Goal: Information Seeking & Learning: Check status

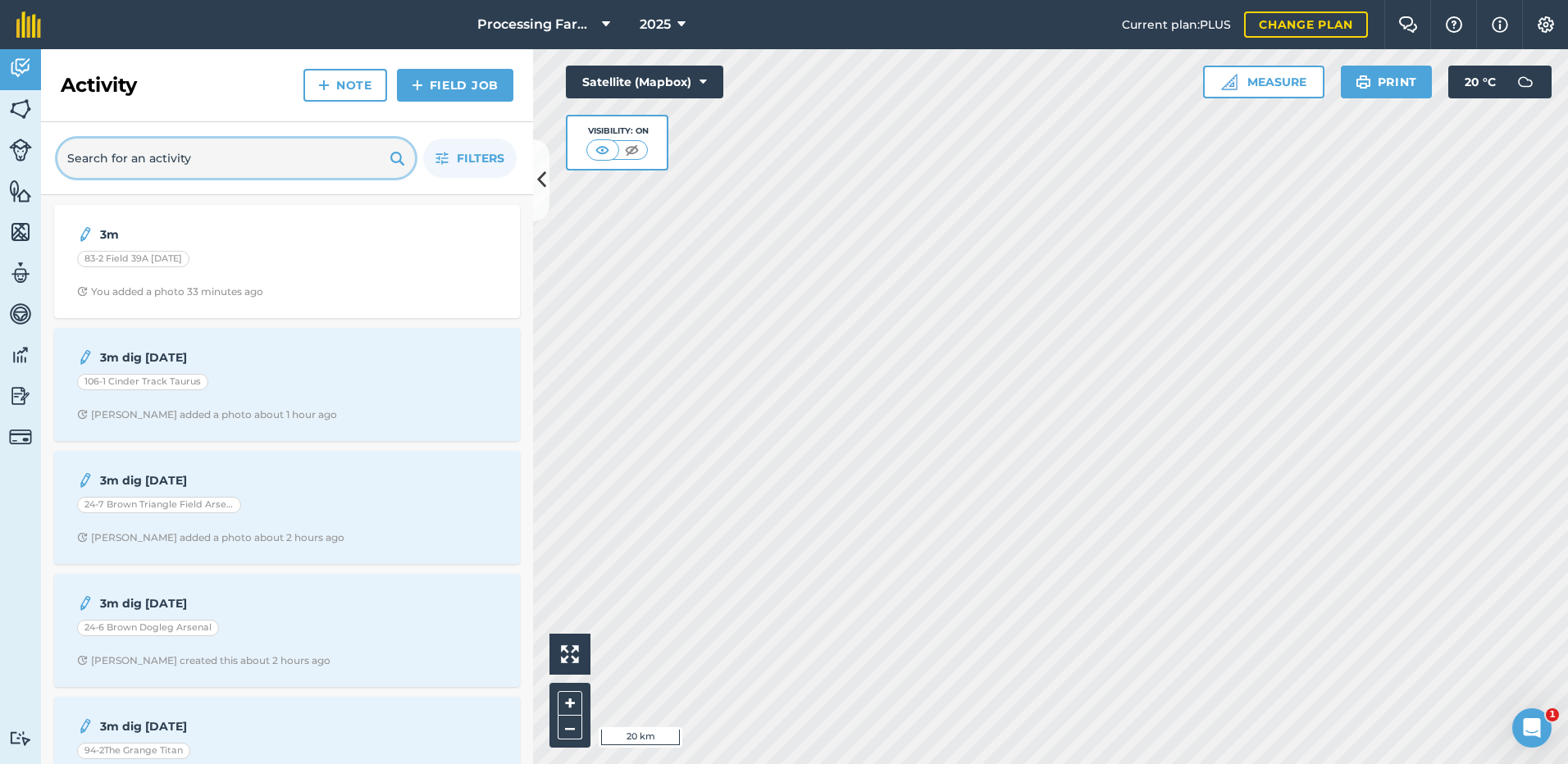
click at [97, 156] on input "text" at bounding box center [236, 158] width 357 height 40
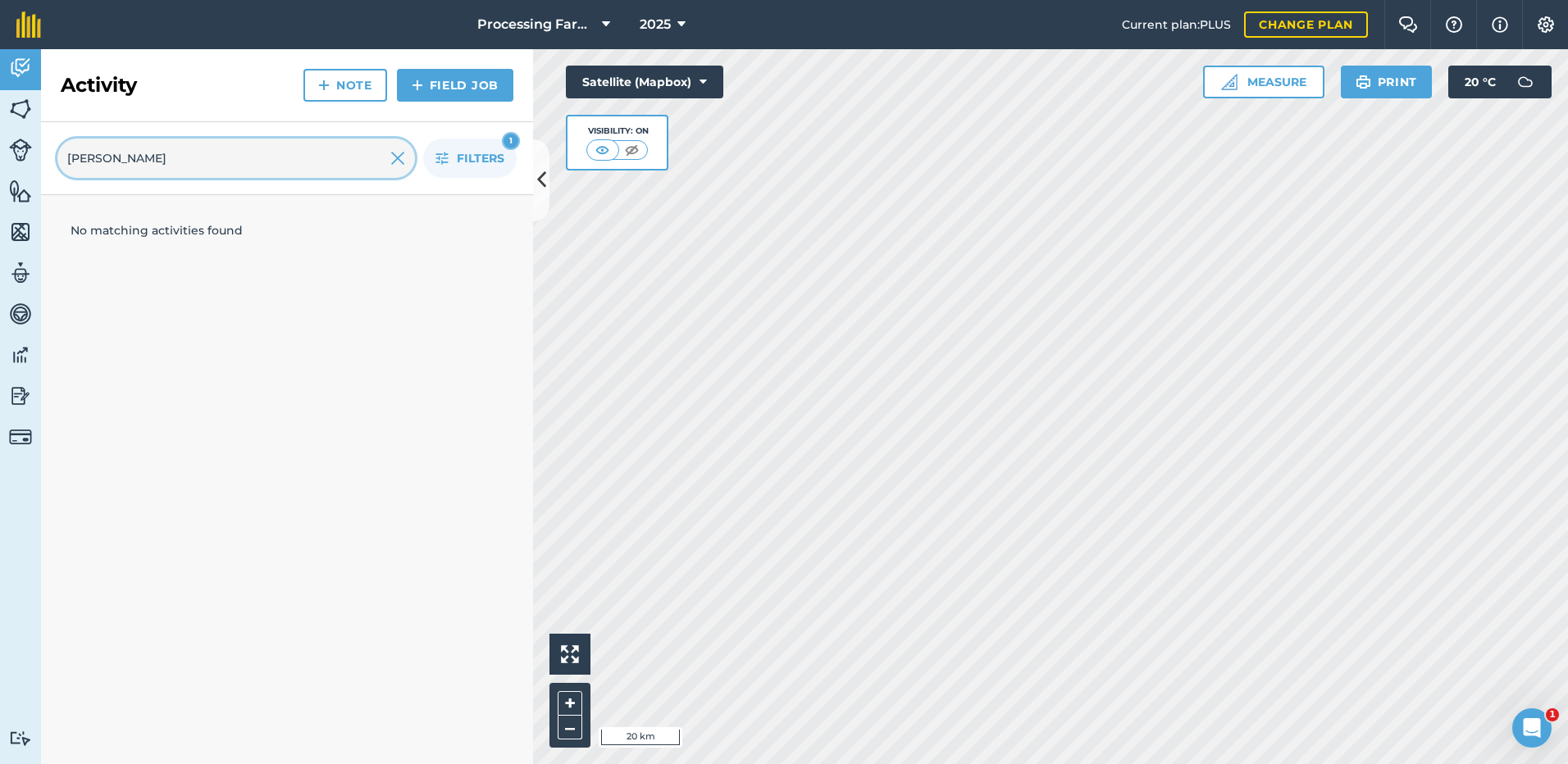
type input "[PERSON_NAME]"
click at [13, 125] on link "Fields" at bounding box center [20, 110] width 41 height 41
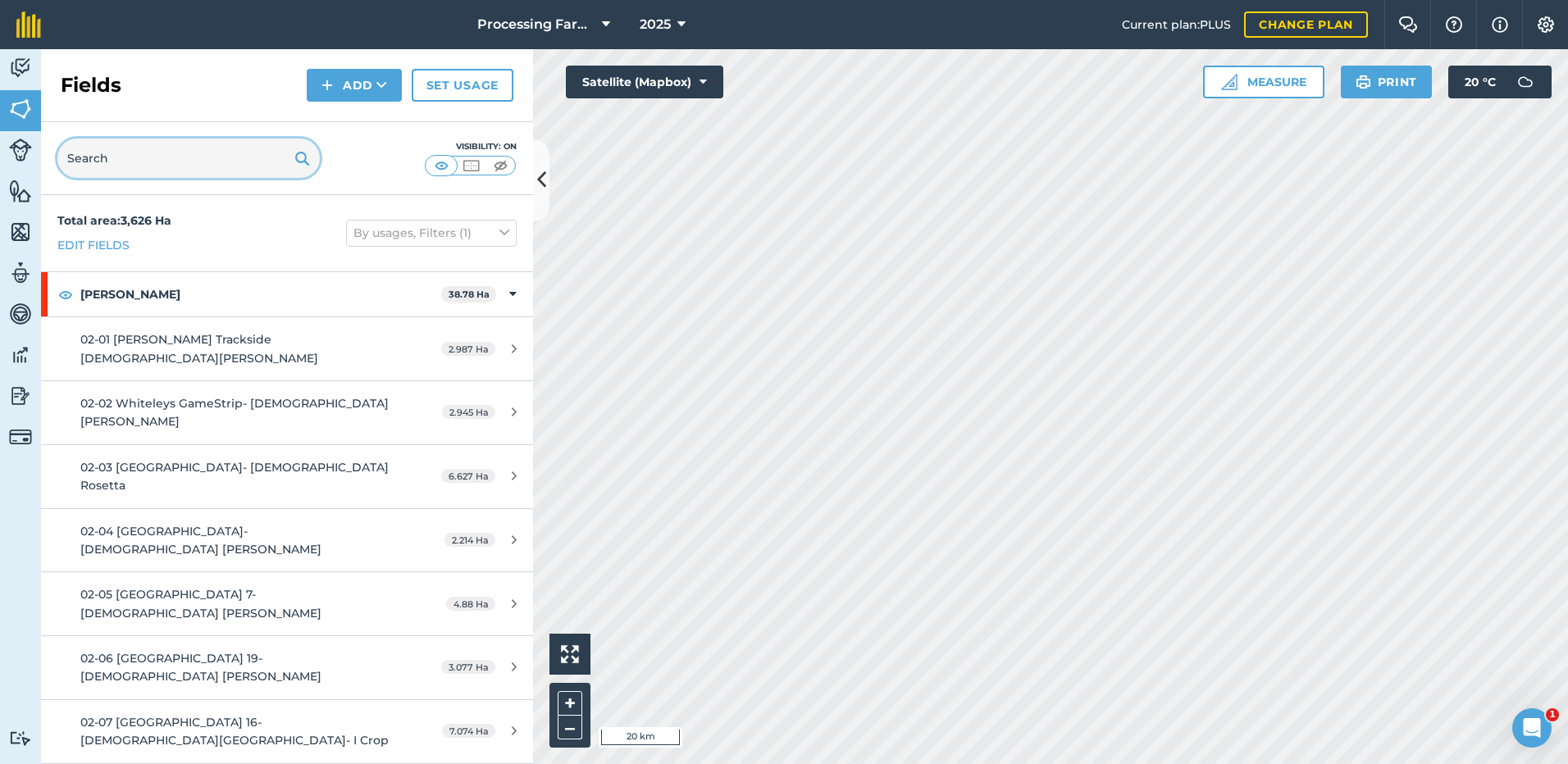
click at [105, 165] on input "text" at bounding box center [189, 158] width 262 height 40
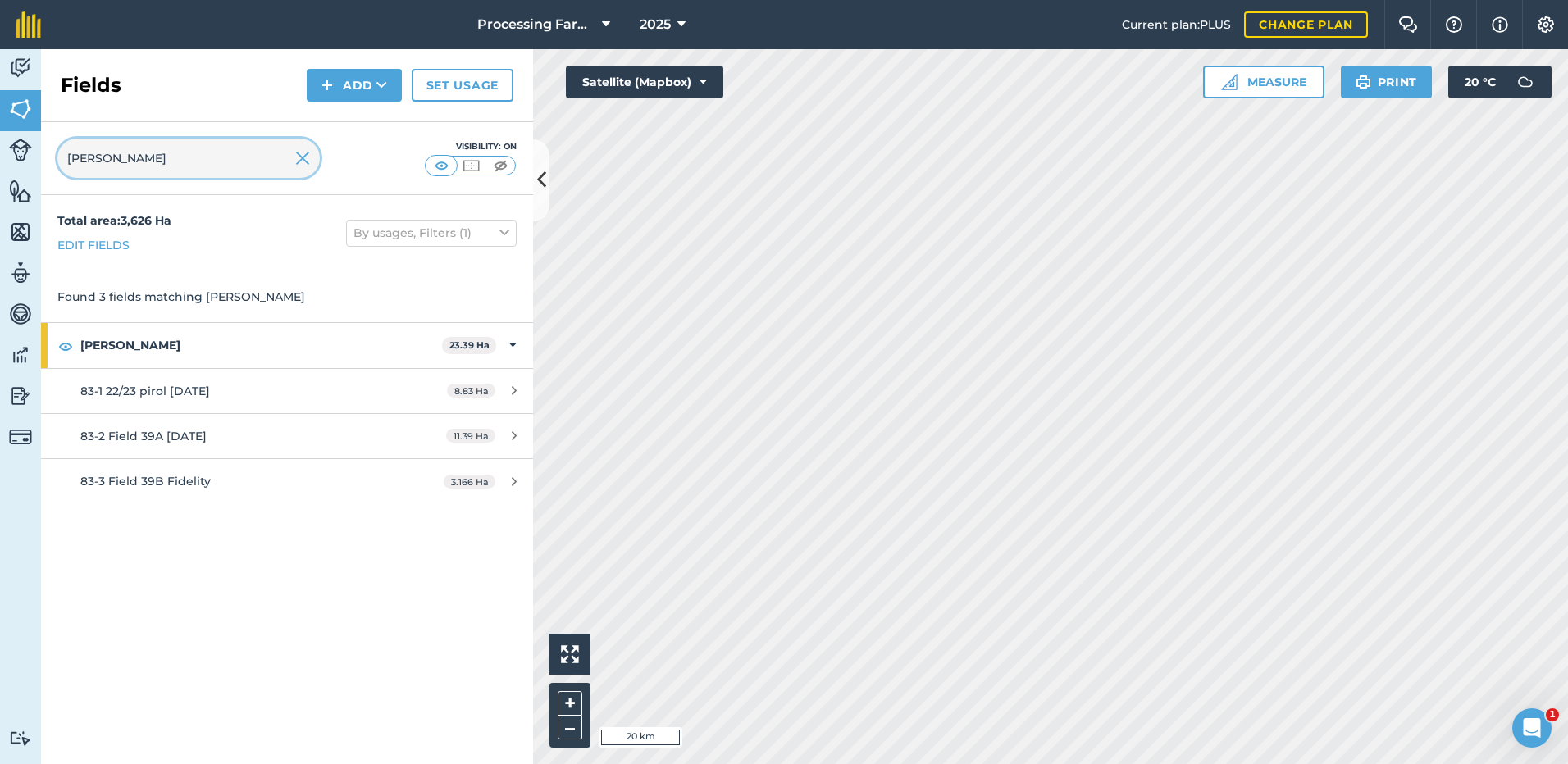
type input "[PERSON_NAME]"
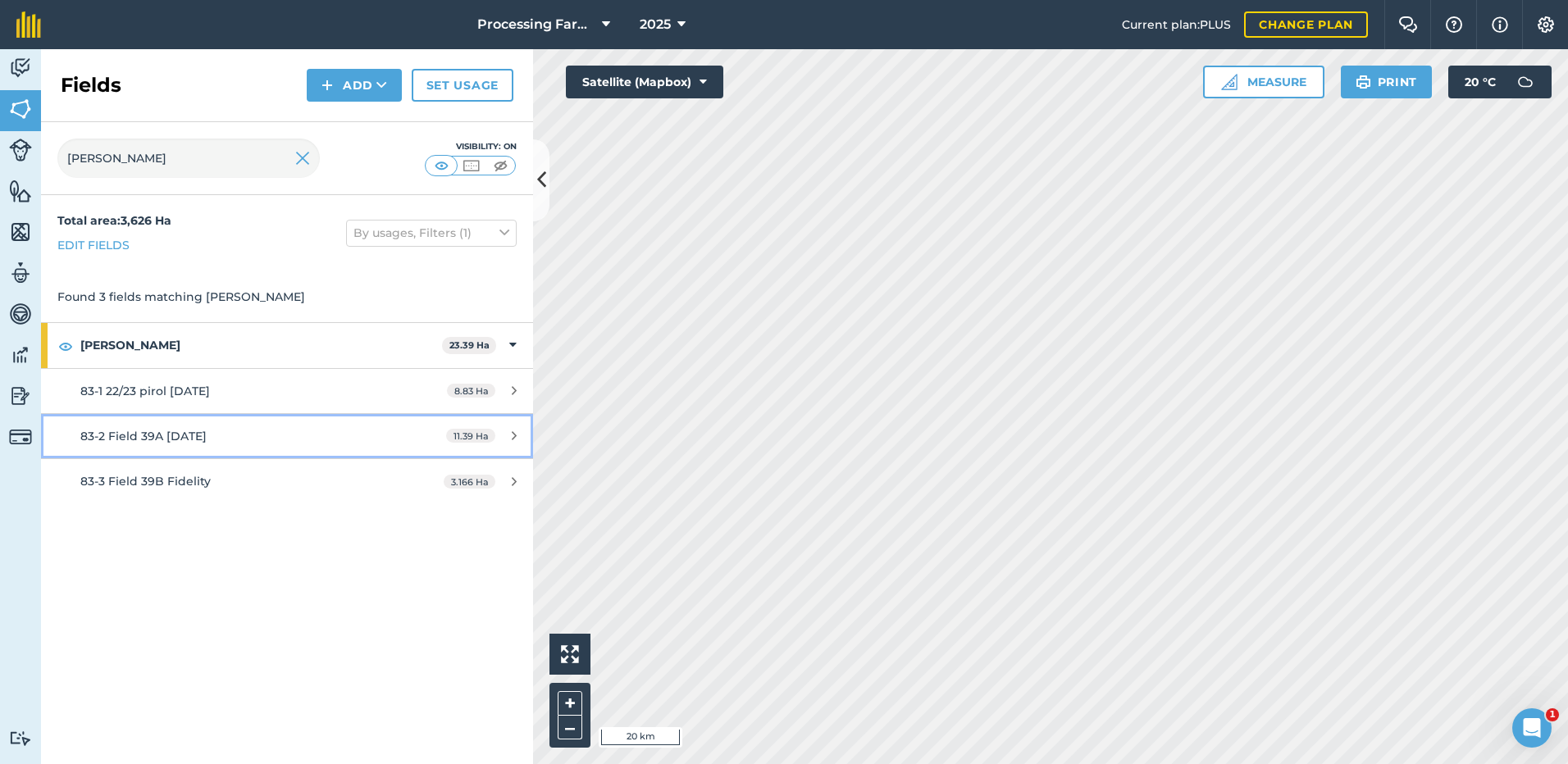
click at [135, 440] on span "83-2 Field 39A [DATE]" at bounding box center [143, 437] width 126 height 15
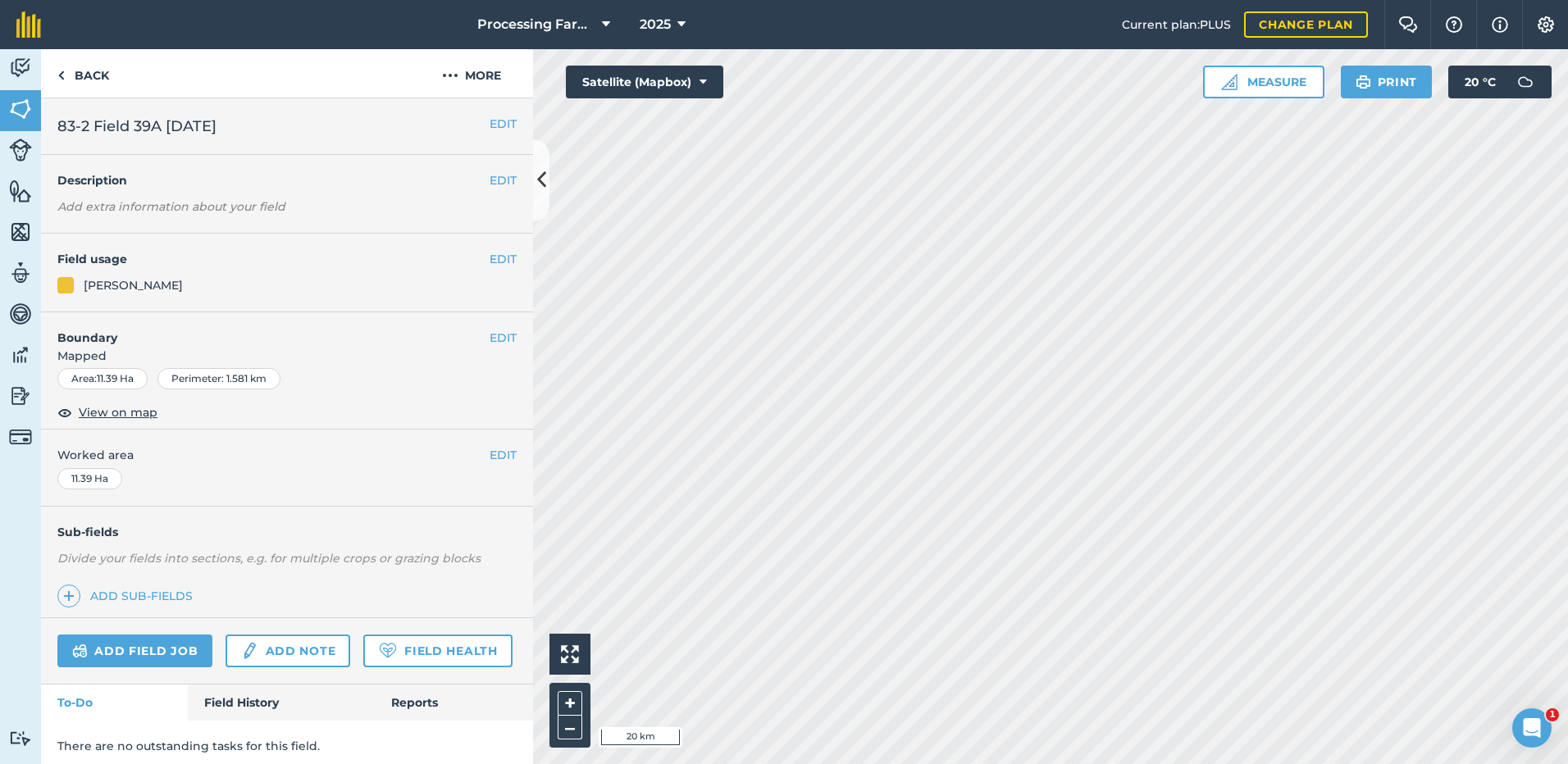
click at [135, 440] on div "EDIT Worked area 11.39 Ha" at bounding box center [287, 468] width 492 height 76
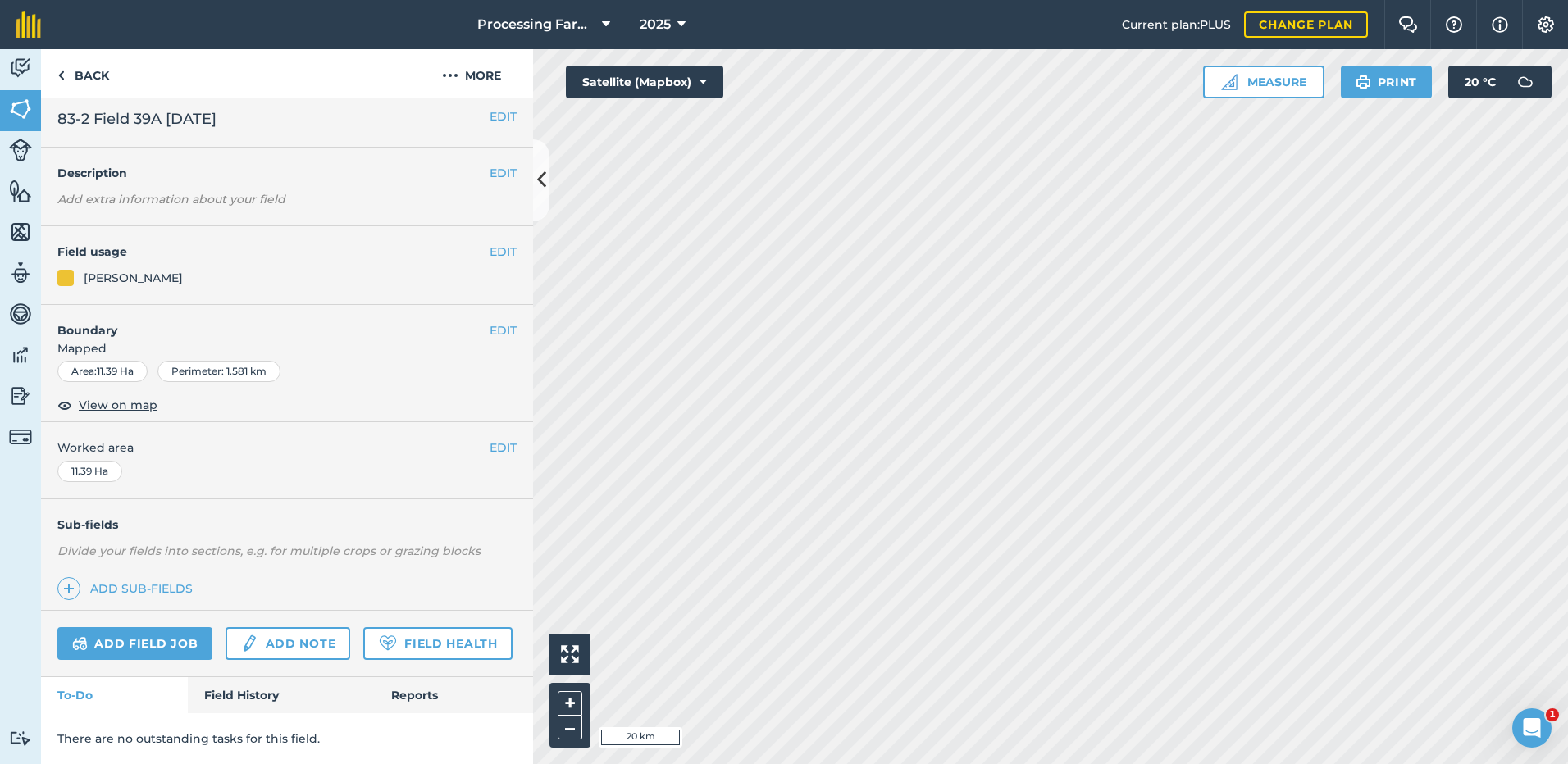
scroll to position [54, 0]
click at [231, 694] on link "Field History" at bounding box center [280, 695] width 186 height 36
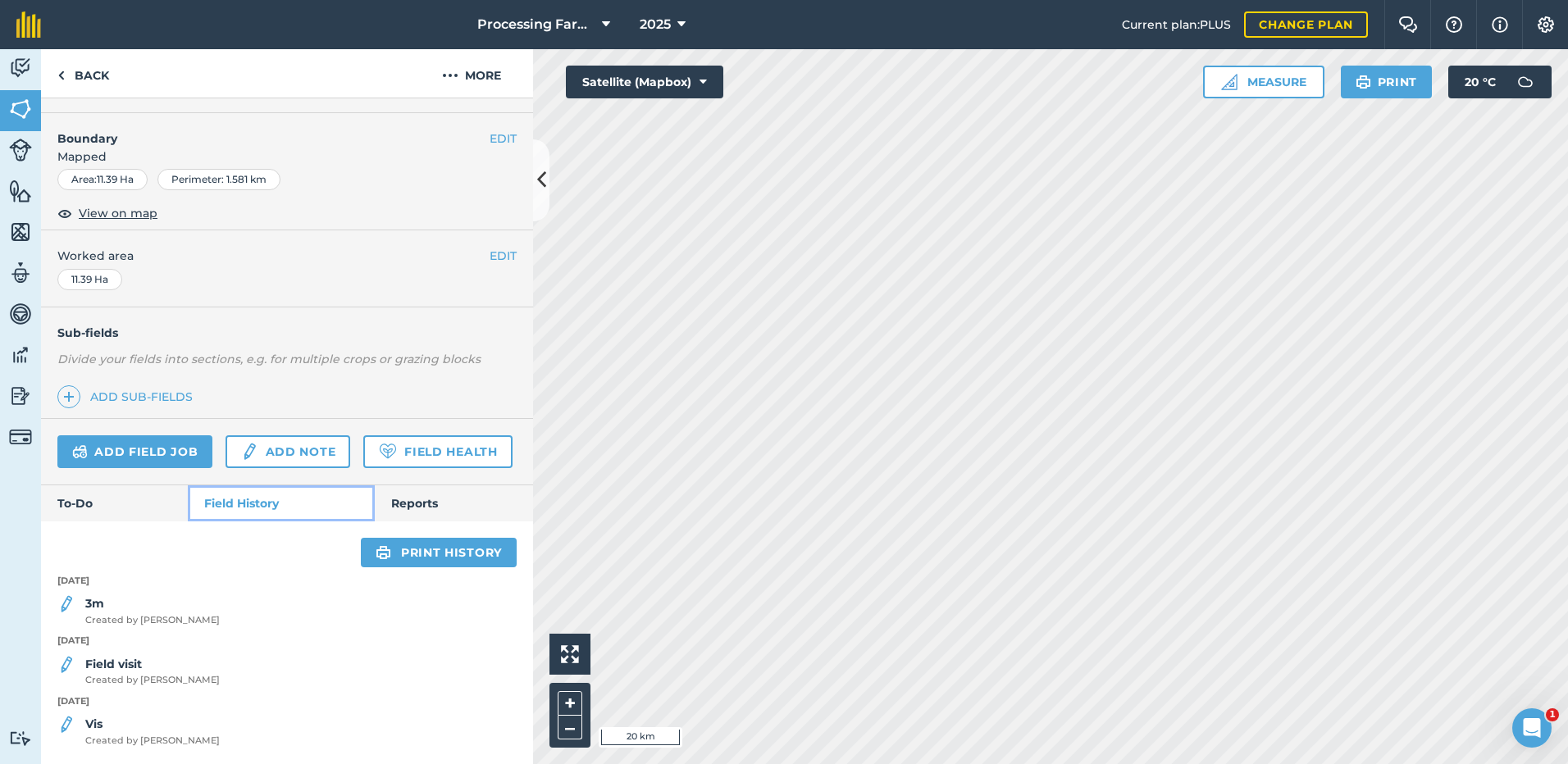
scroll to position [245, 0]
click at [76, 77] on link "Back" at bounding box center [83, 73] width 85 height 48
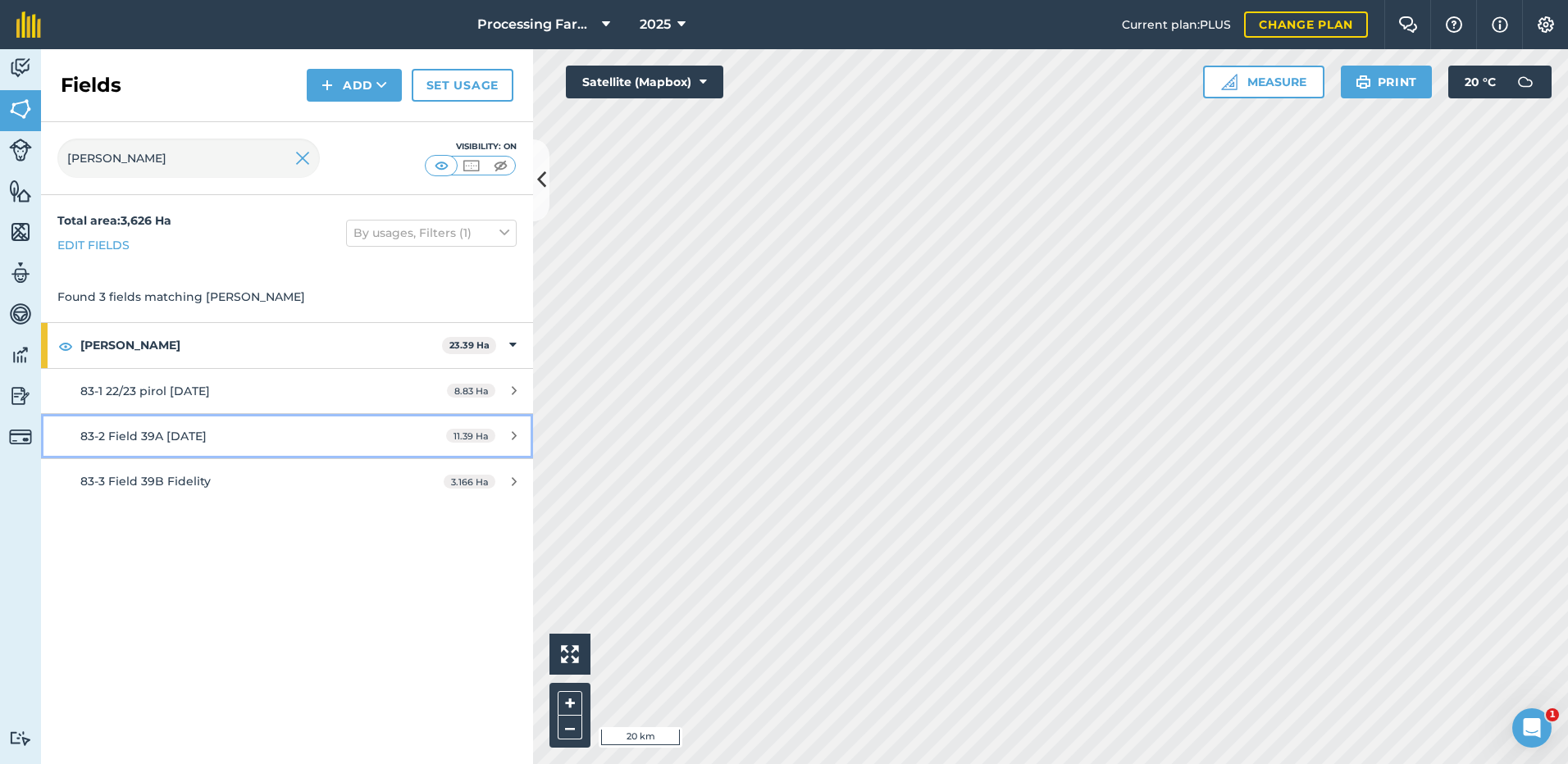
click at [132, 438] on span "83-2 Field 39A [DATE]" at bounding box center [143, 437] width 126 height 15
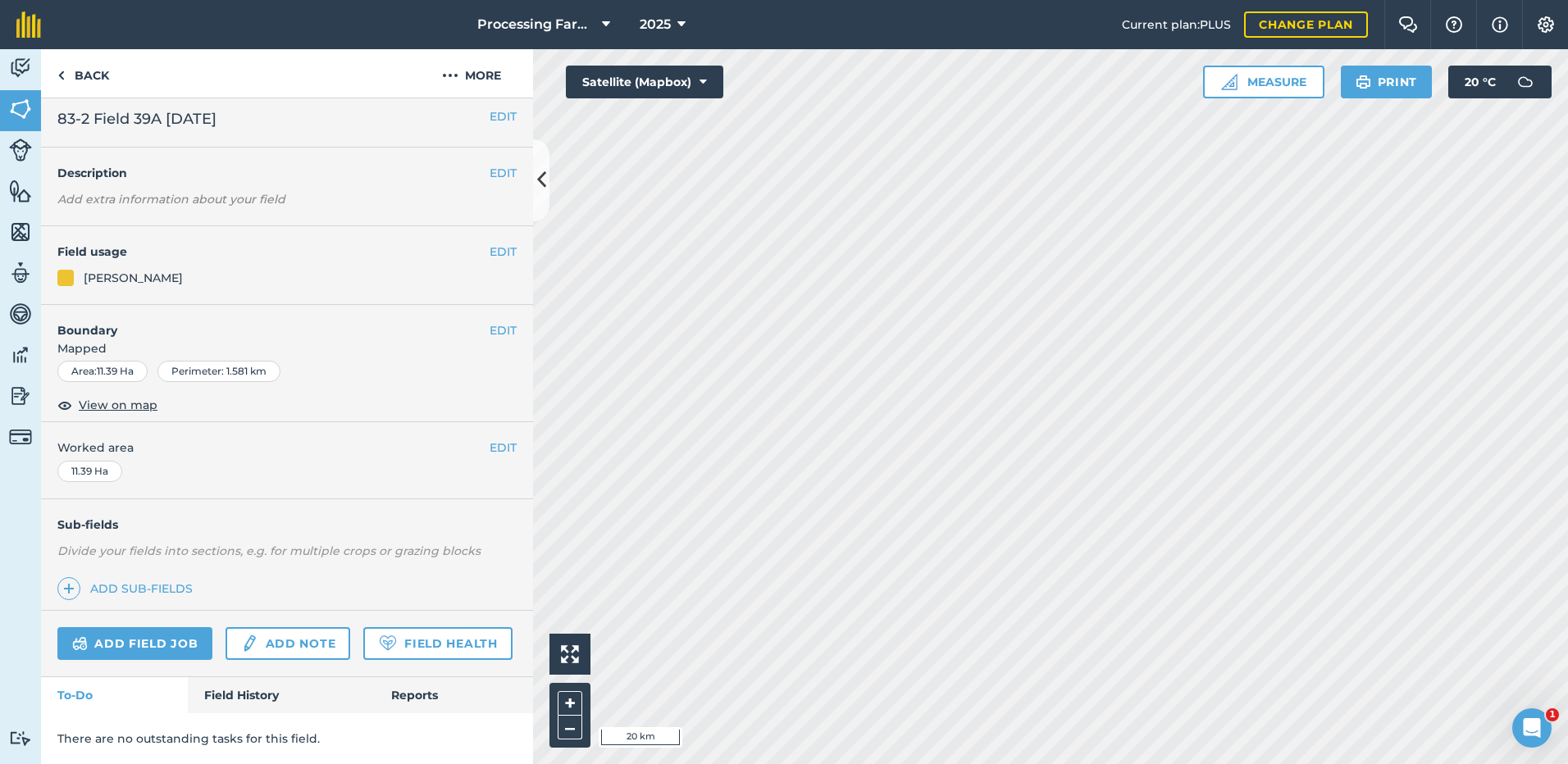
scroll to position [54, 0]
click at [228, 699] on link "Field History" at bounding box center [280, 695] width 186 height 36
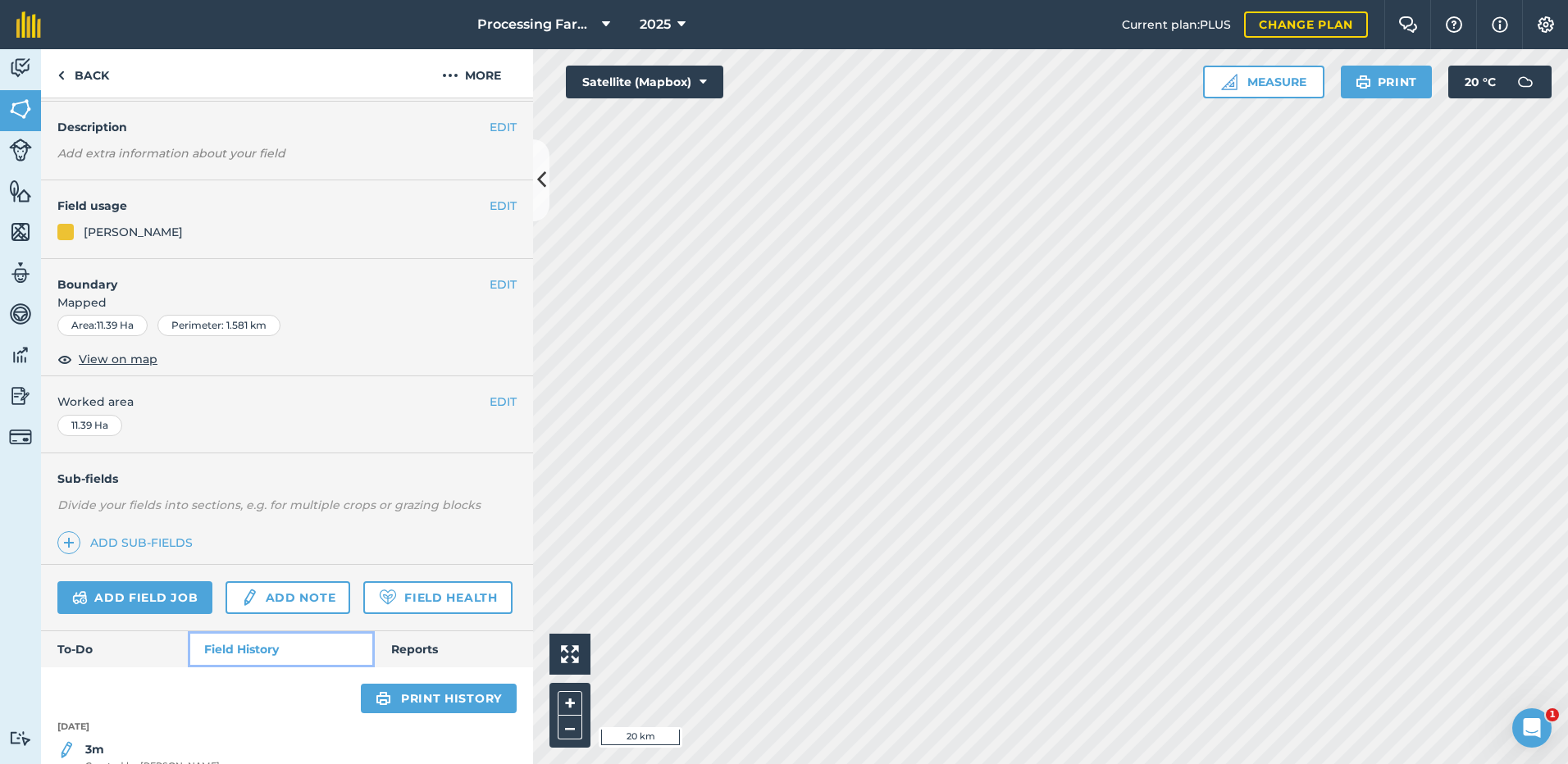
scroll to position [245, 0]
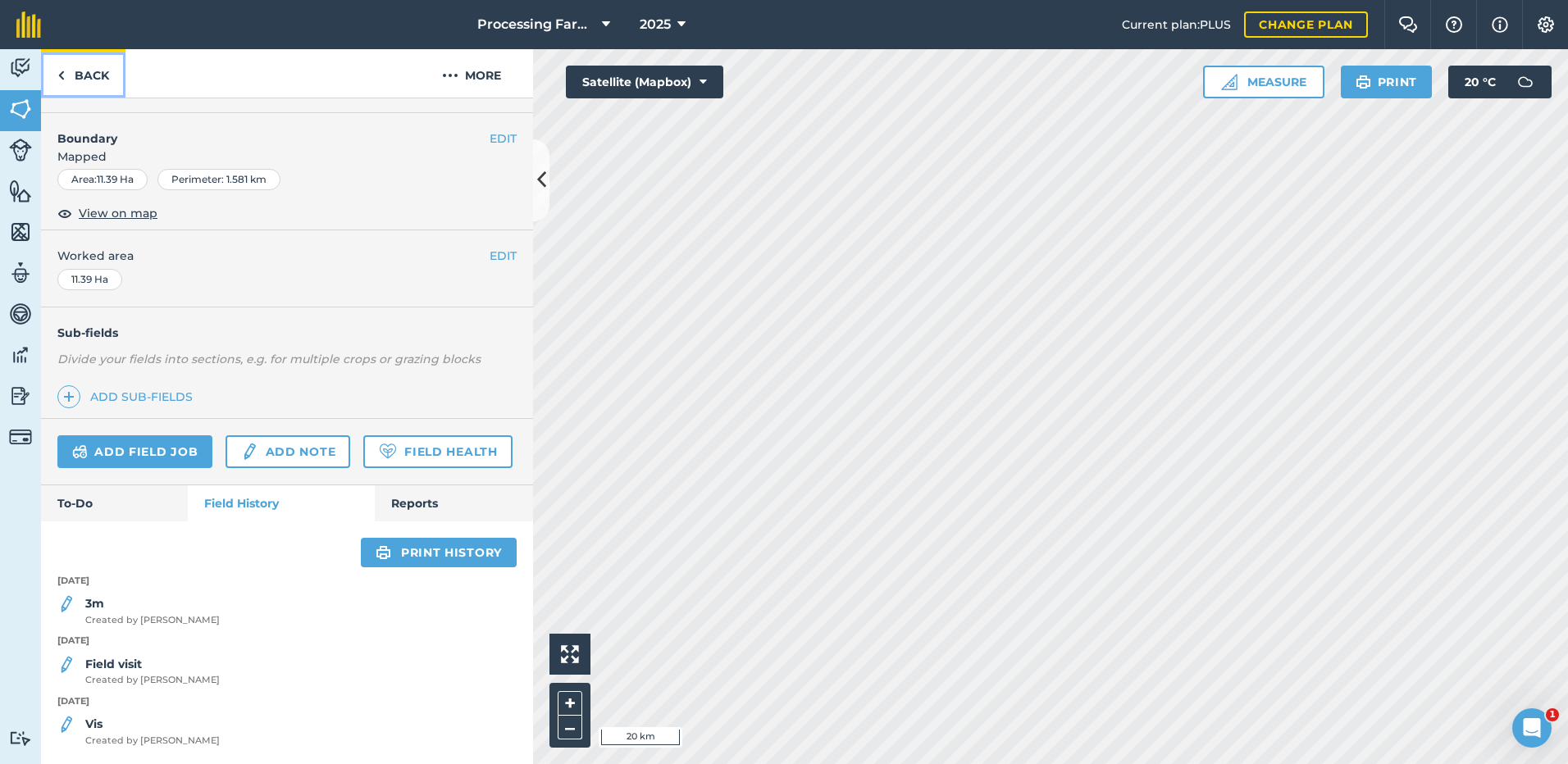
click at [66, 75] on link "Back" at bounding box center [83, 73] width 85 height 48
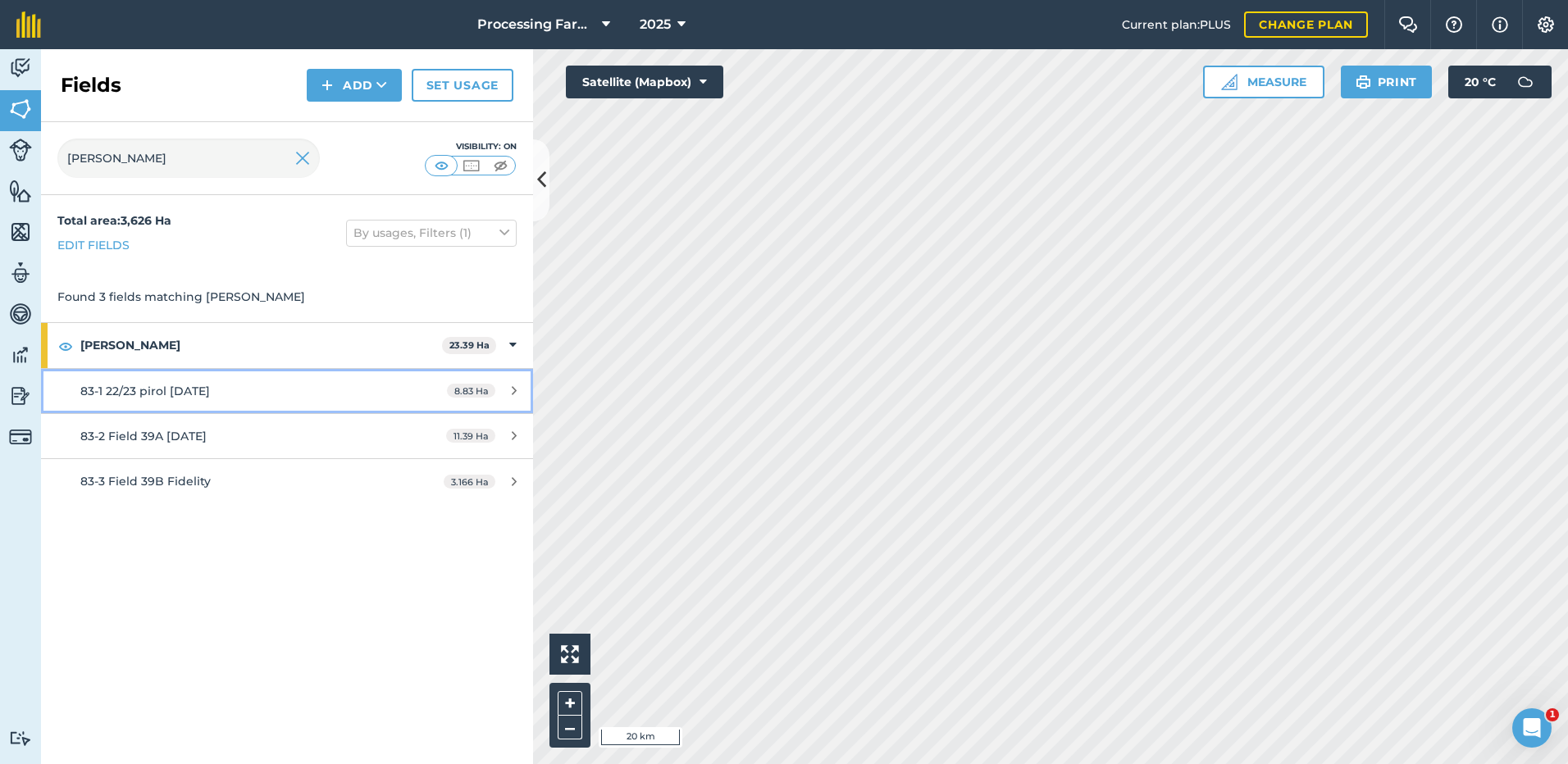
click at [124, 397] on span "83-1 22/23 pirol [DATE]" at bounding box center [144, 391] width 129 height 15
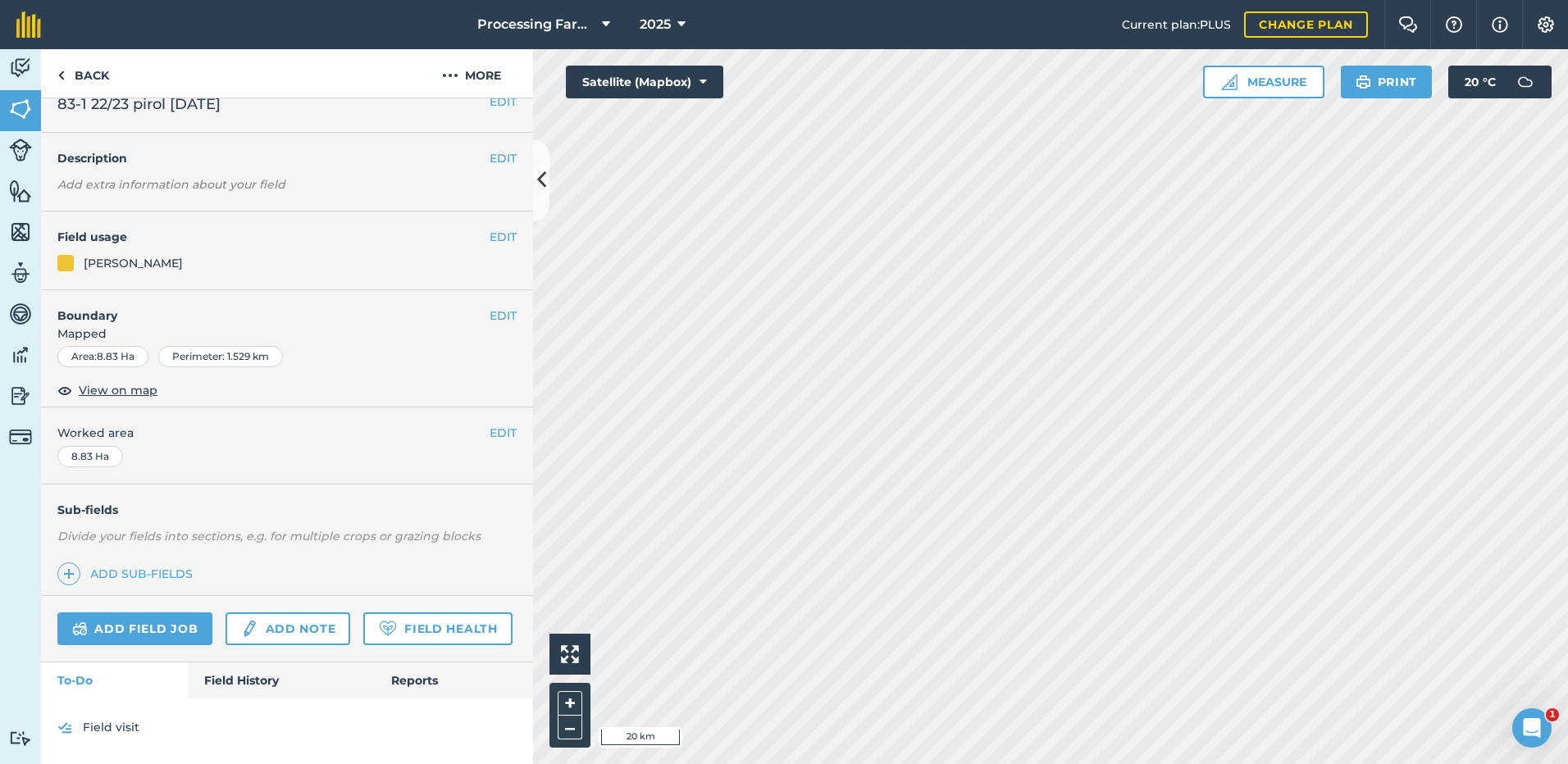
scroll to position [68, 0]
click at [219, 684] on link "Field History" at bounding box center [280, 681] width 186 height 36
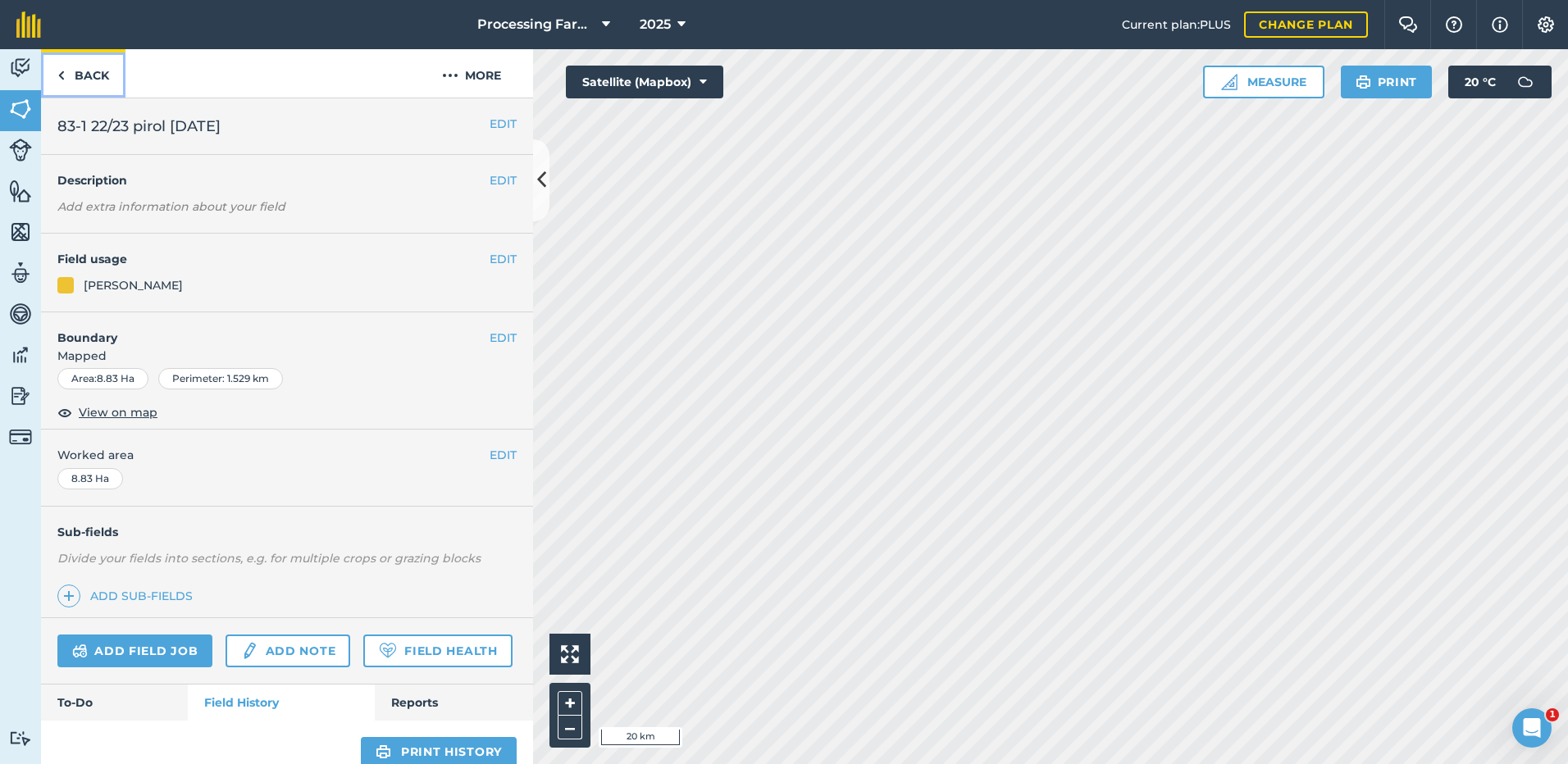
click at [62, 75] on img at bounding box center [61, 75] width 8 height 20
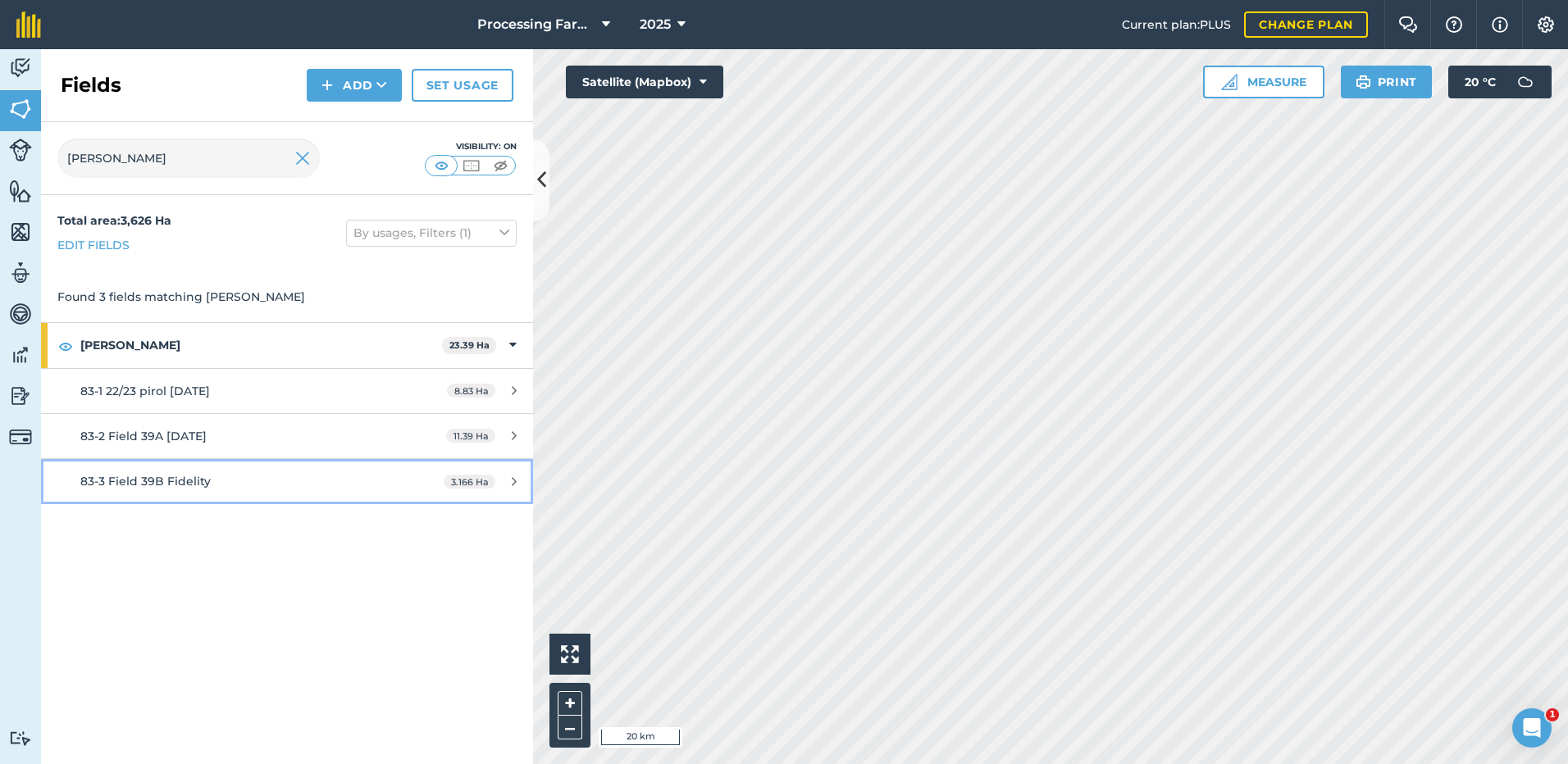
click at [157, 481] on span "83-3 Field 39B Fidelity" at bounding box center [145, 482] width 130 height 15
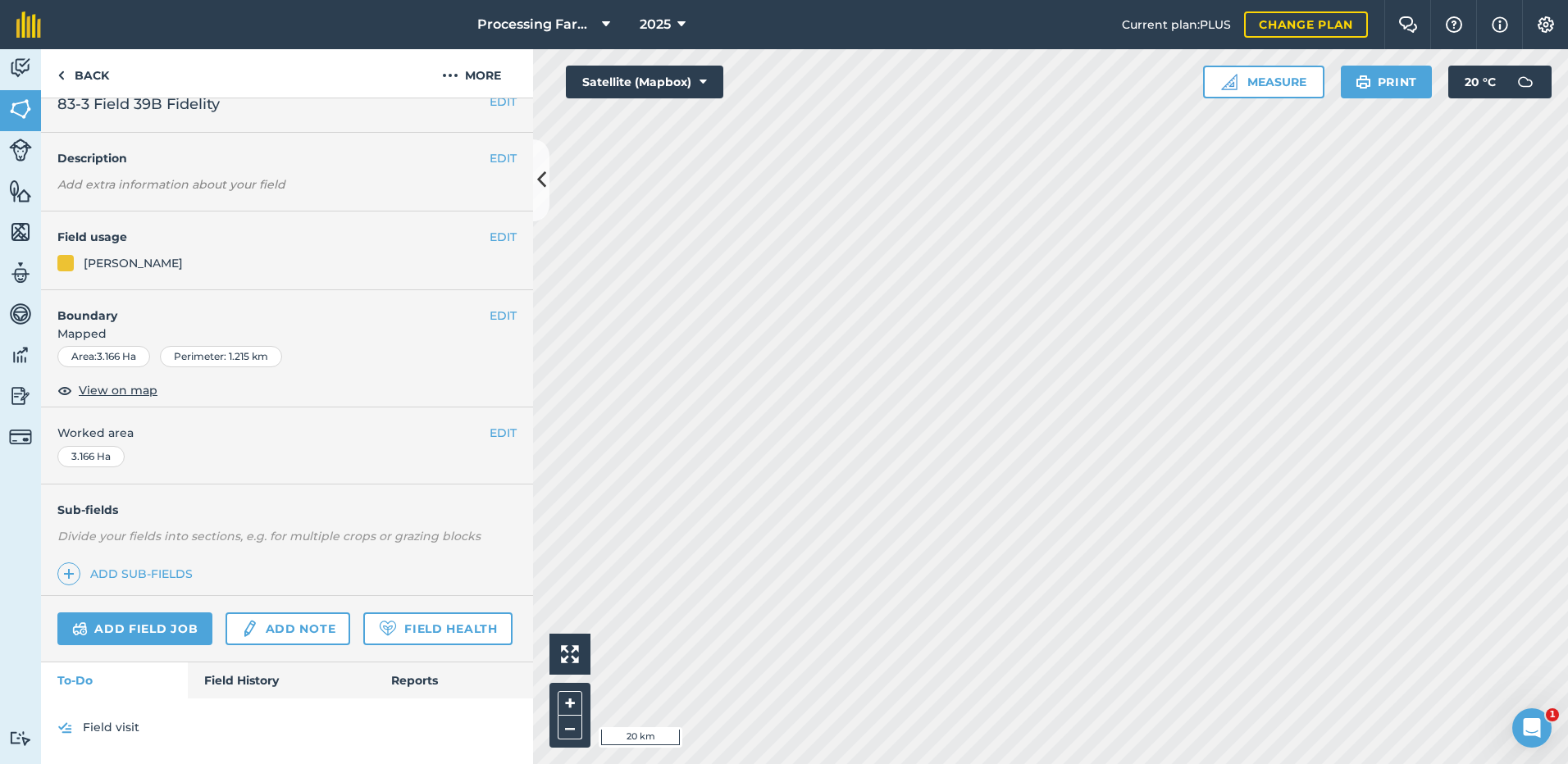
scroll to position [68, 0]
click at [256, 682] on link "Field History" at bounding box center [280, 681] width 186 height 36
